Goal: Information Seeking & Learning: Learn about a topic

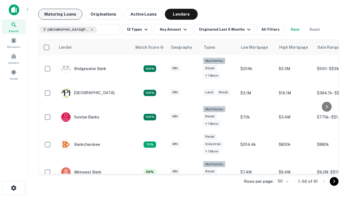
click at [60, 14] on button "Maturing Loans" at bounding box center [60, 14] width 44 height 11
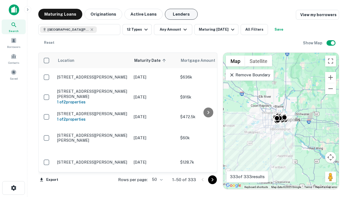
click at [181, 14] on button "Lenders" at bounding box center [181, 14] width 33 height 11
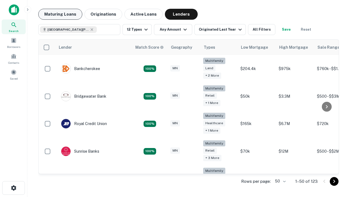
click at [60, 14] on button "Maturing Loans" at bounding box center [60, 14] width 44 height 11
